Goal: Check status: Check status

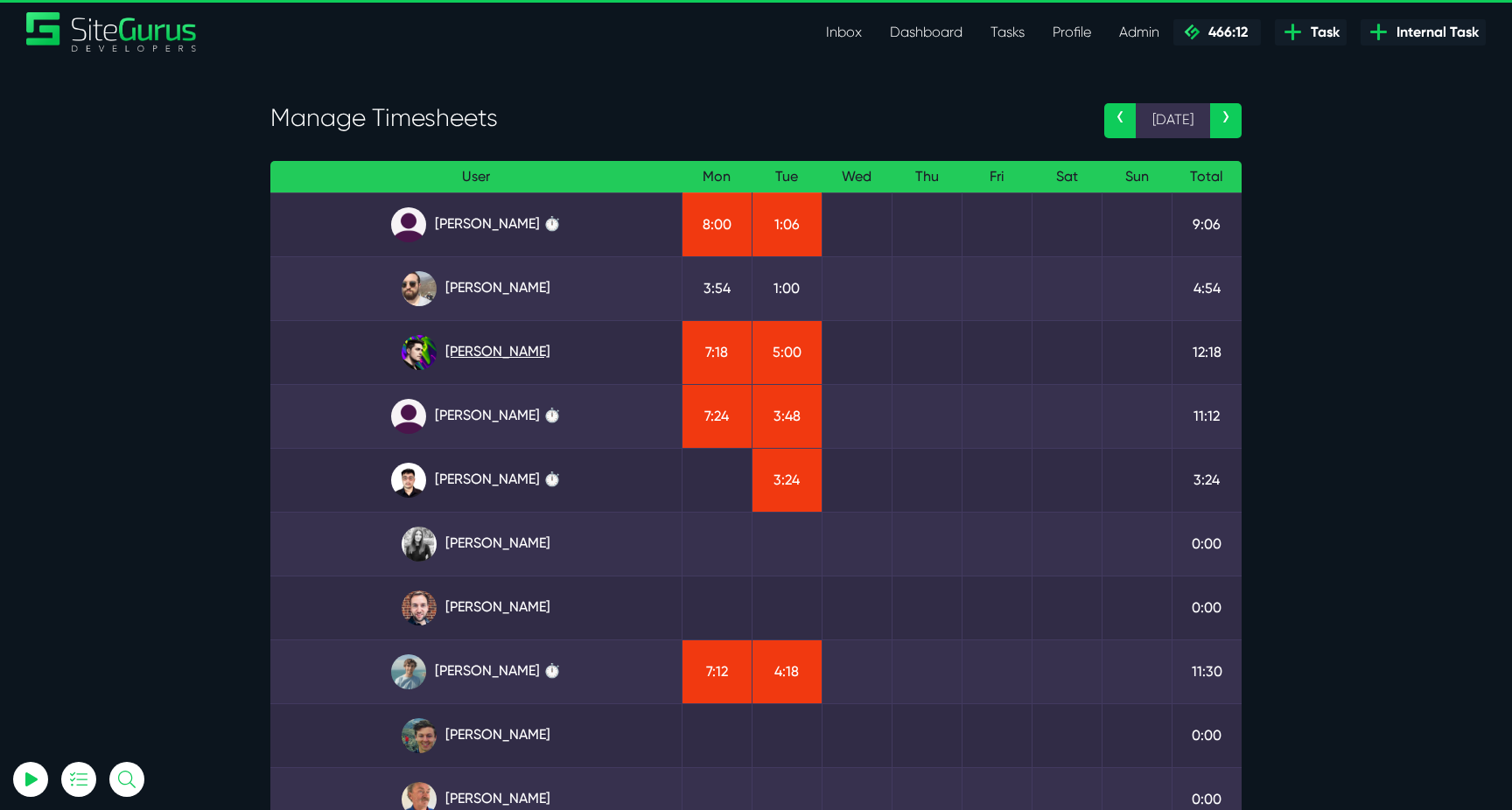
click at [481, 366] on link "[PERSON_NAME]" at bounding box center [476, 352] width 383 height 35
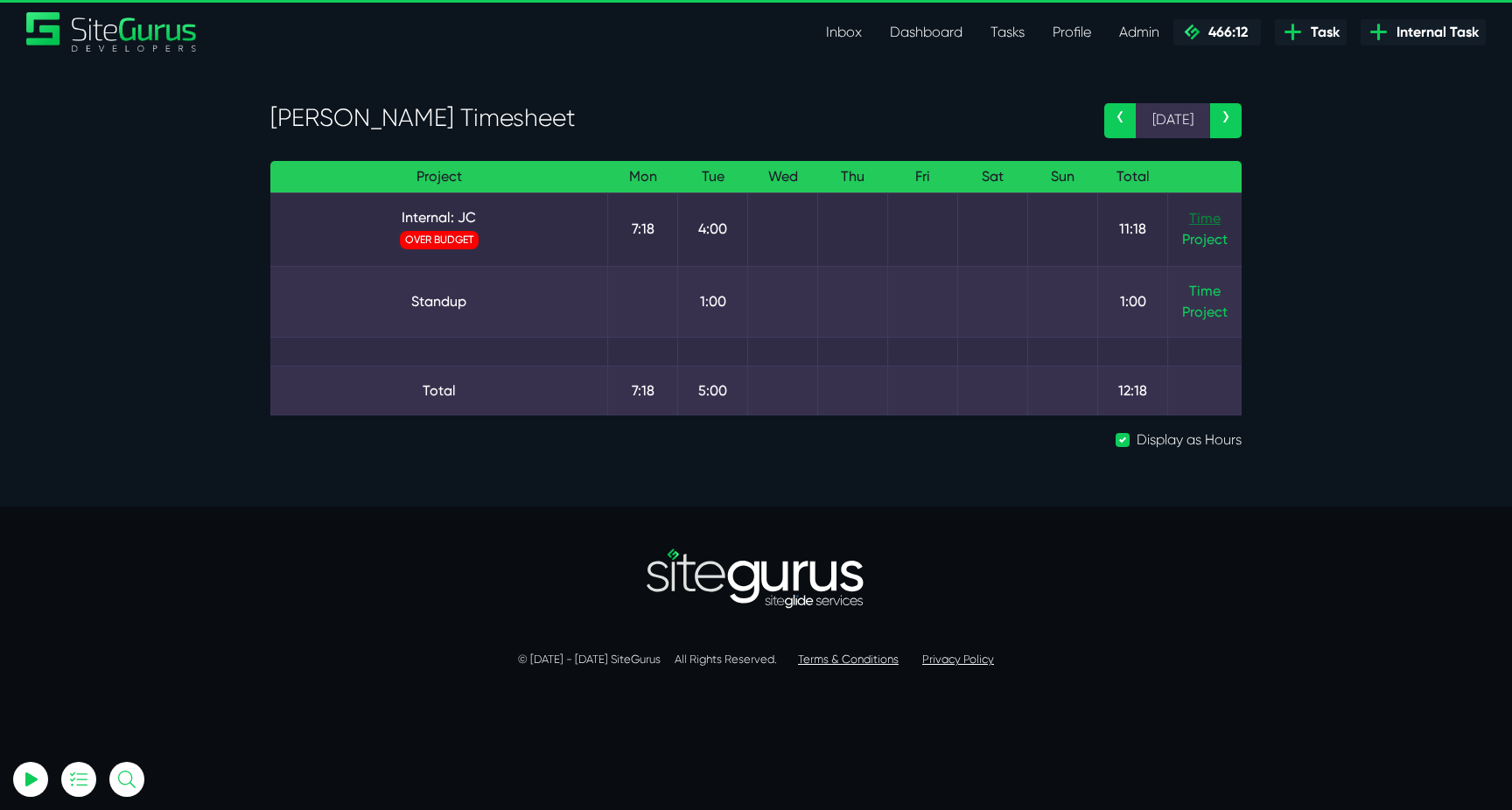
click at [1205, 220] on link "Time" at bounding box center [1204, 218] width 31 height 16
